Goal: Task Accomplishment & Management: Manage account settings

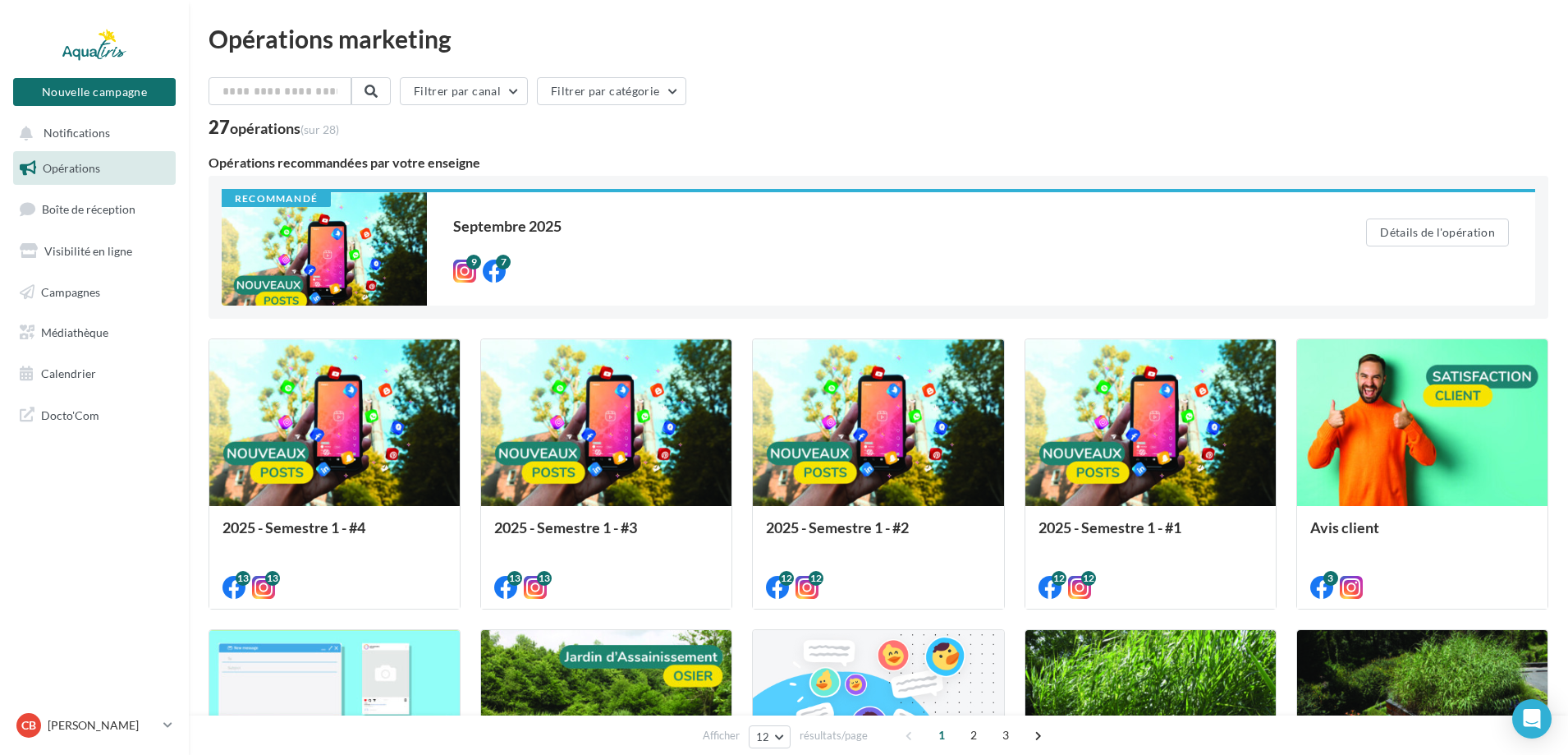
click at [78, 208] on span "Boîte de réception" at bounding box center [89, 209] width 93 height 14
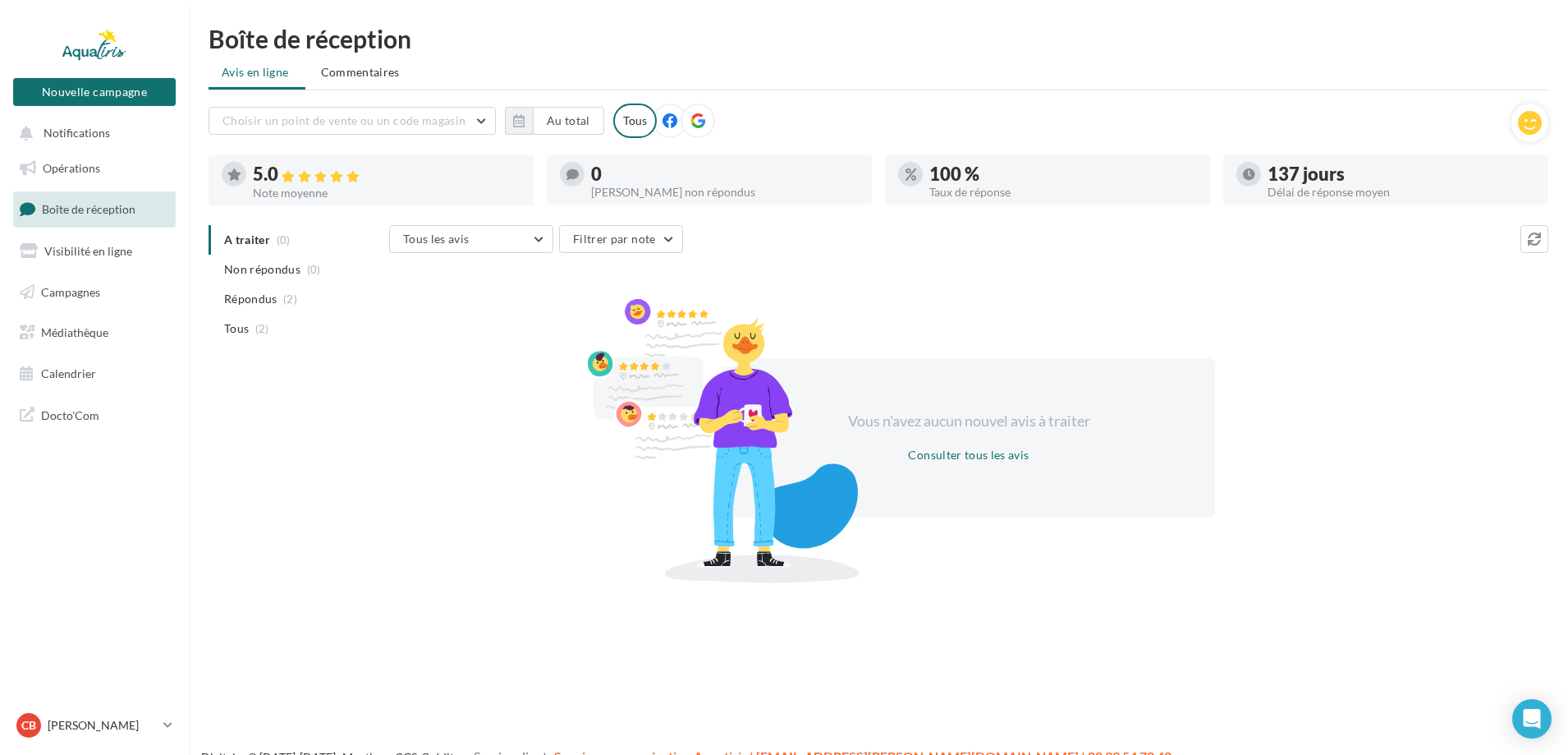
click at [658, 125] on div at bounding box center [669, 120] width 34 height 34
click at [635, 125] on div "Tous" at bounding box center [635, 120] width 44 height 34
click at [92, 165] on span "Opérations" at bounding box center [71, 167] width 57 height 14
